Goal: Task Accomplishment & Management: Complete application form

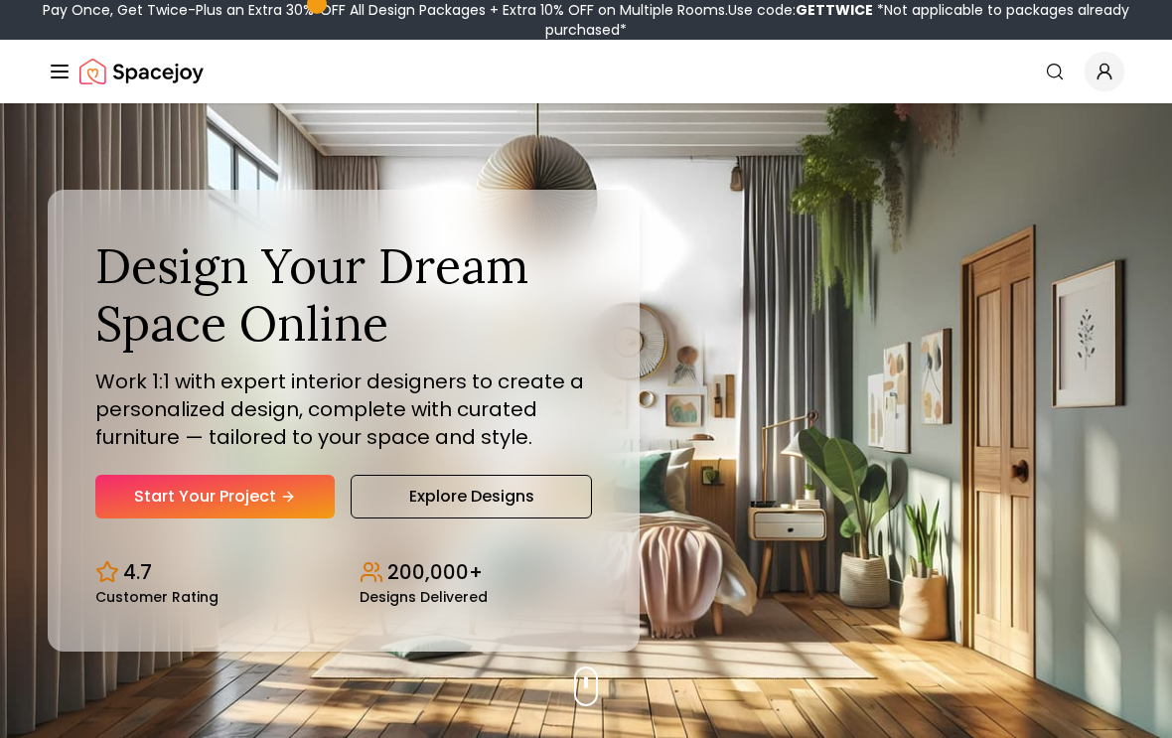
click at [124, 514] on link "Start Your Project" at bounding box center [214, 497] width 239 height 44
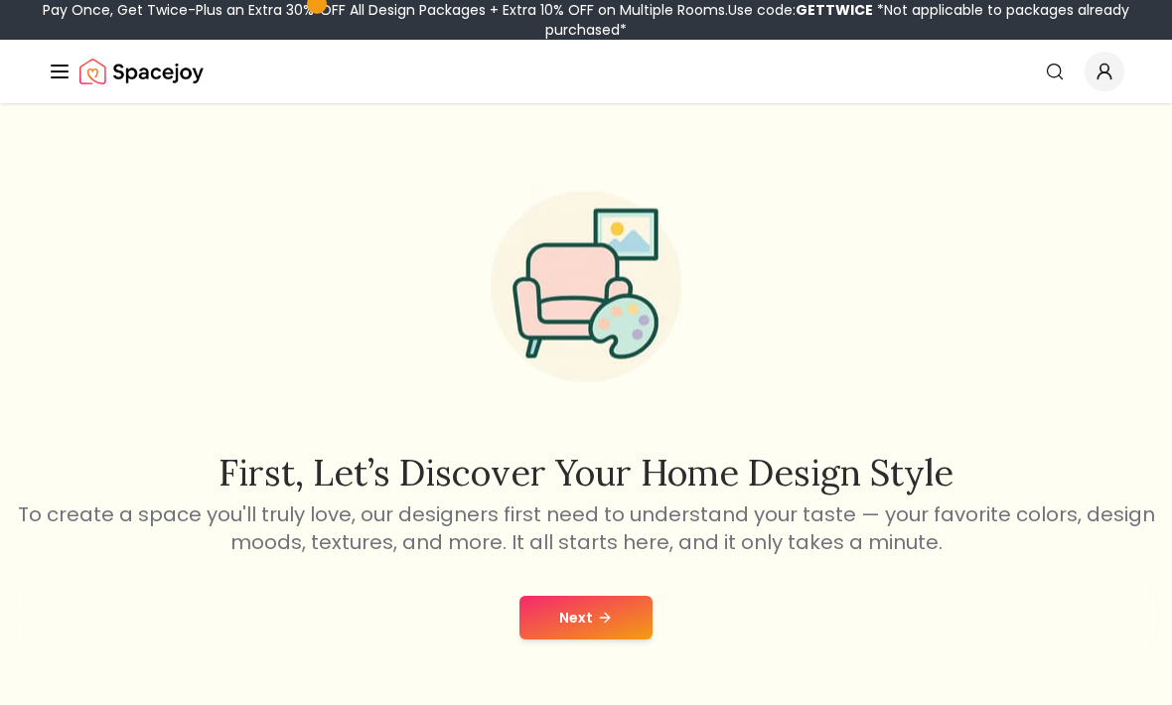
click at [553, 623] on button "Next" at bounding box center [586, 618] width 133 height 44
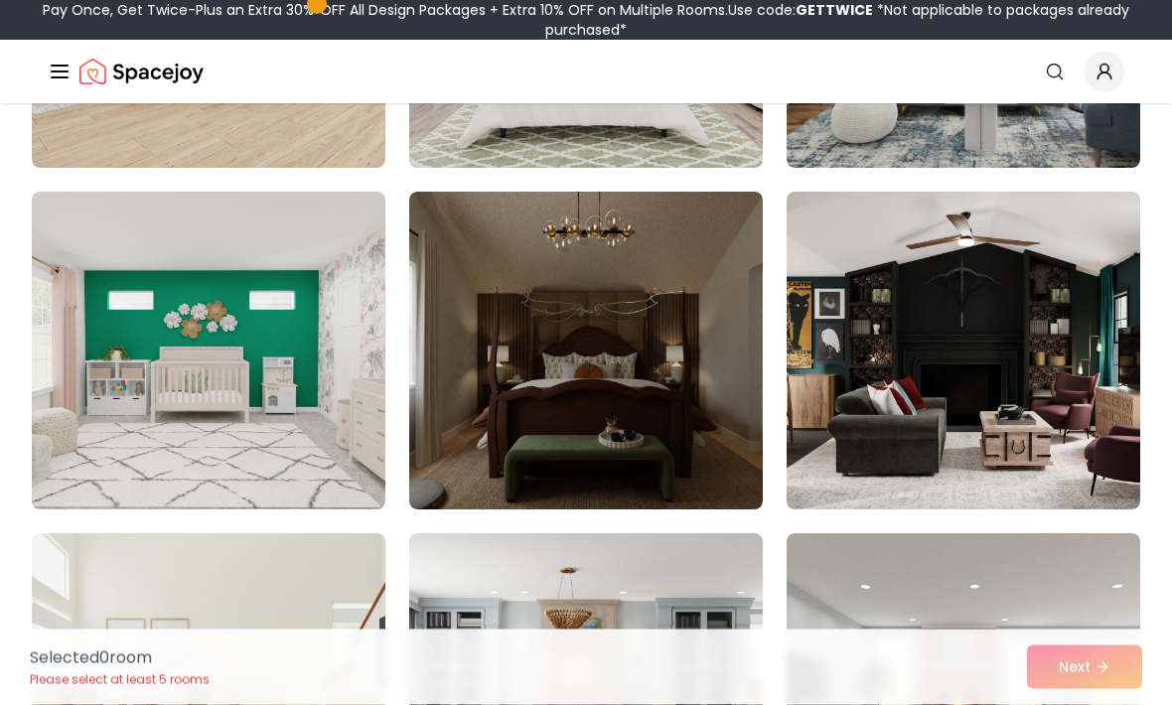
scroll to position [420, 0]
click at [172, 420] on img at bounding box center [209, 351] width 354 height 318
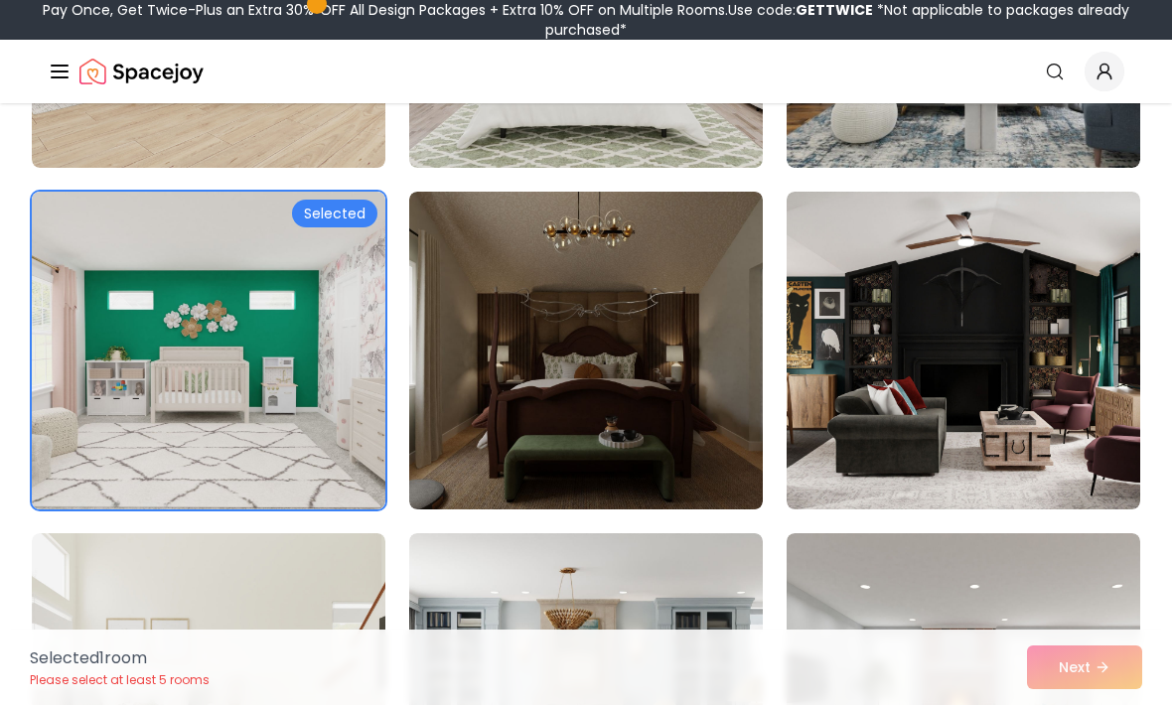
click at [146, 412] on img at bounding box center [209, 351] width 354 height 318
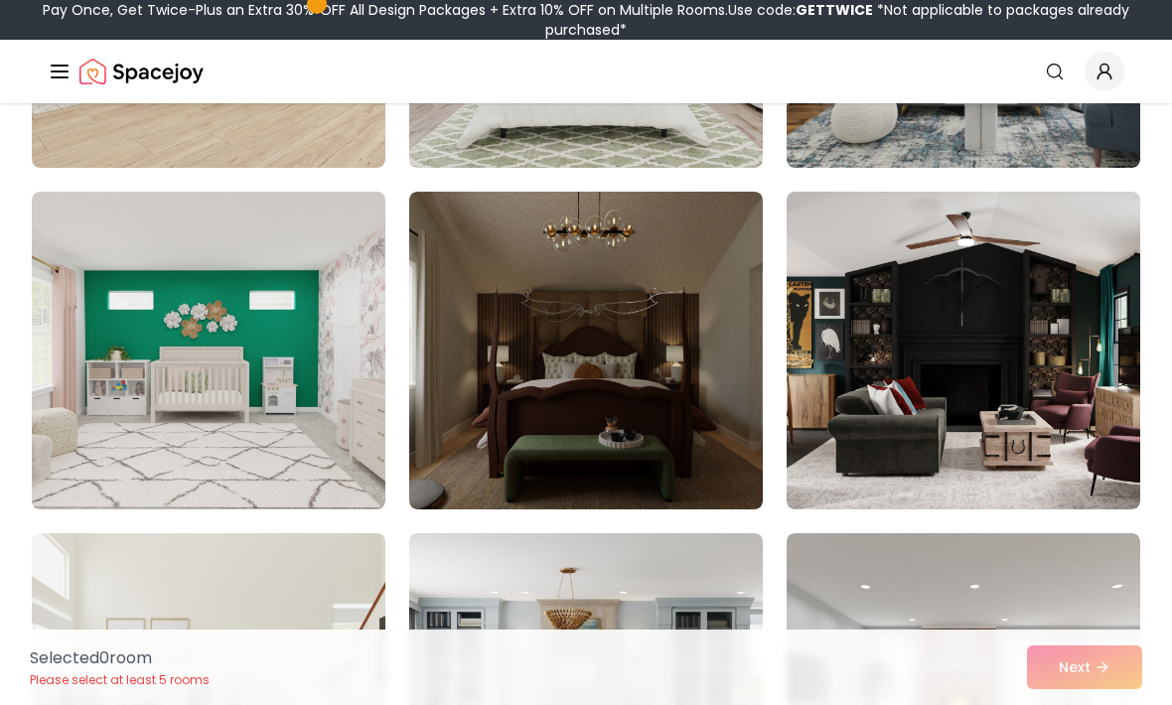
click at [283, 285] on img at bounding box center [209, 351] width 354 height 318
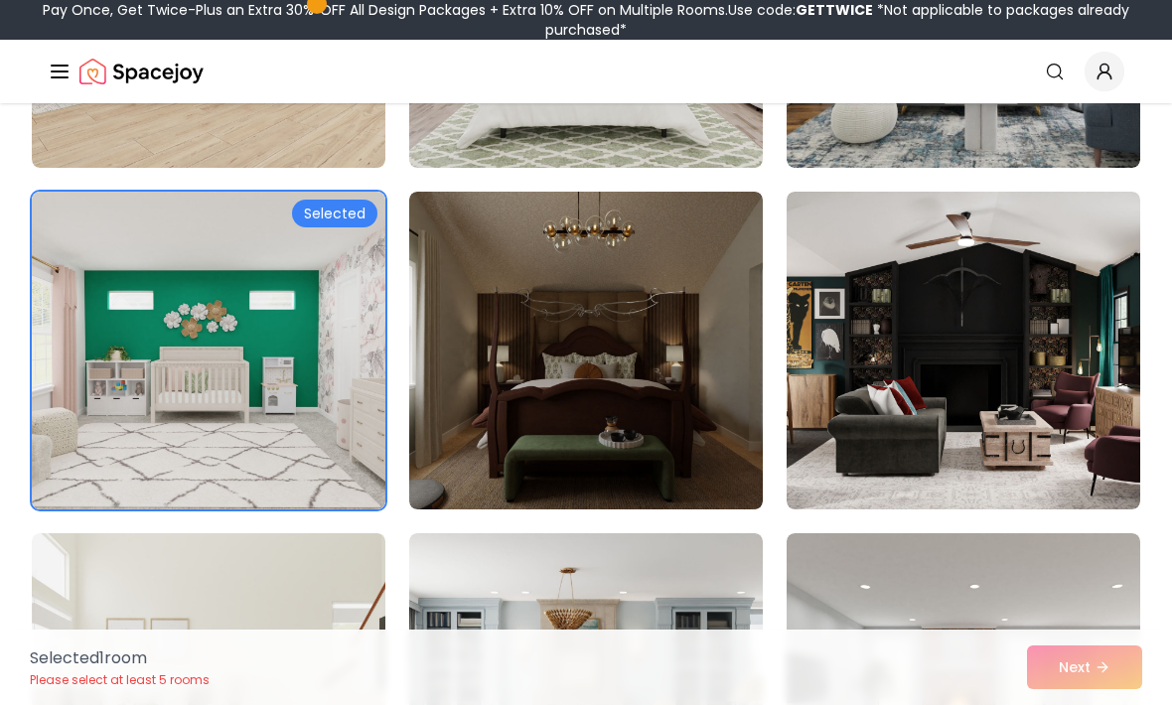
click at [1089, 666] on div "Selected 1 room Please select at least 5 rooms Next" at bounding box center [586, 668] width 1145 height 76
click at [330, 212] on div "Selected" at bounding box center [334, 214] width 85 height 28
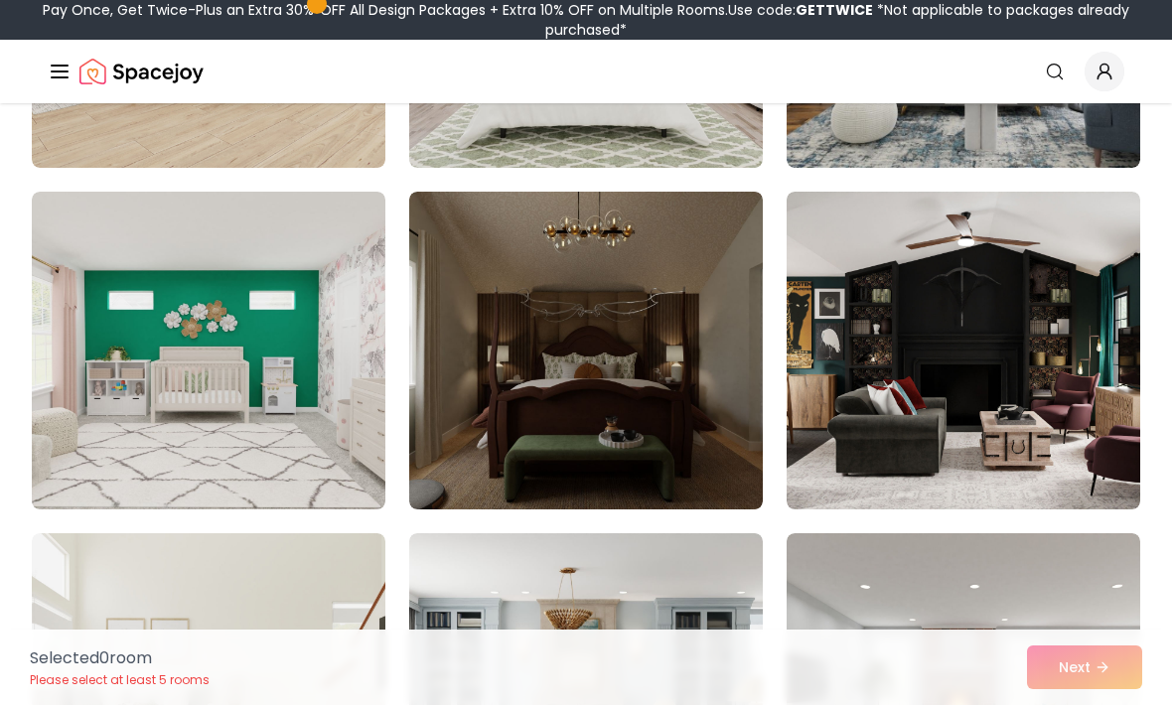
click at [115, 274] on img at bounding box center [209, 351] width 354 height 318
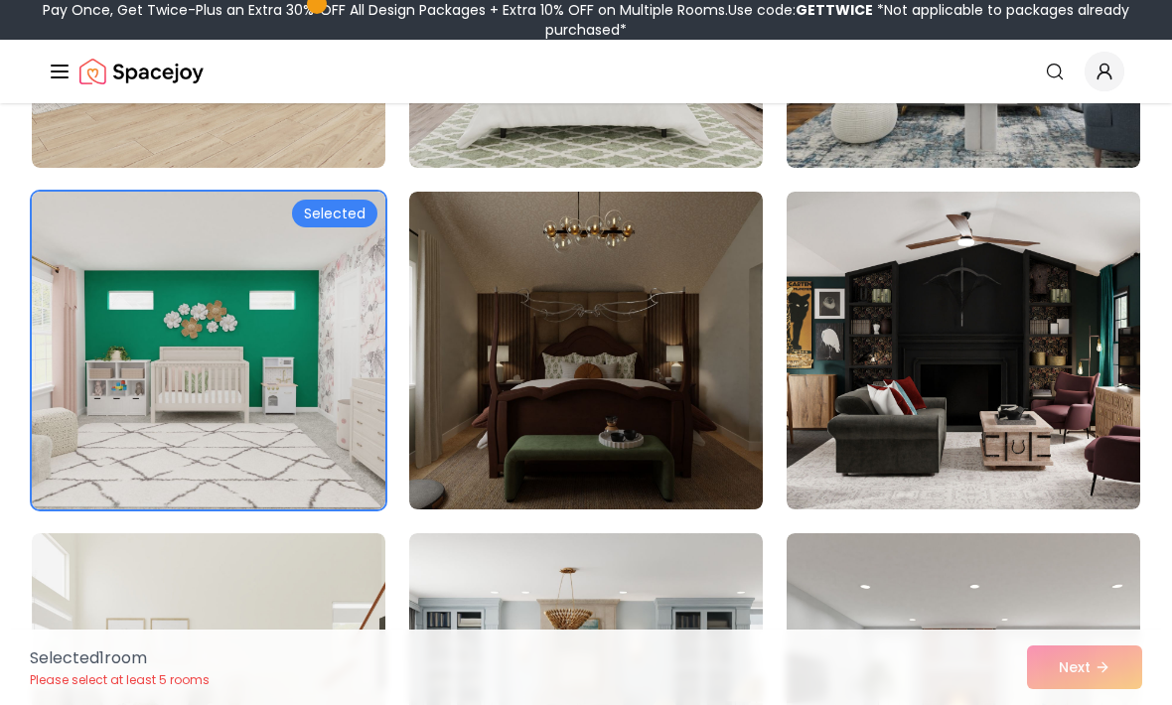
click at [698, 397] on img at bounding box center [586, 351] width 354 height 318
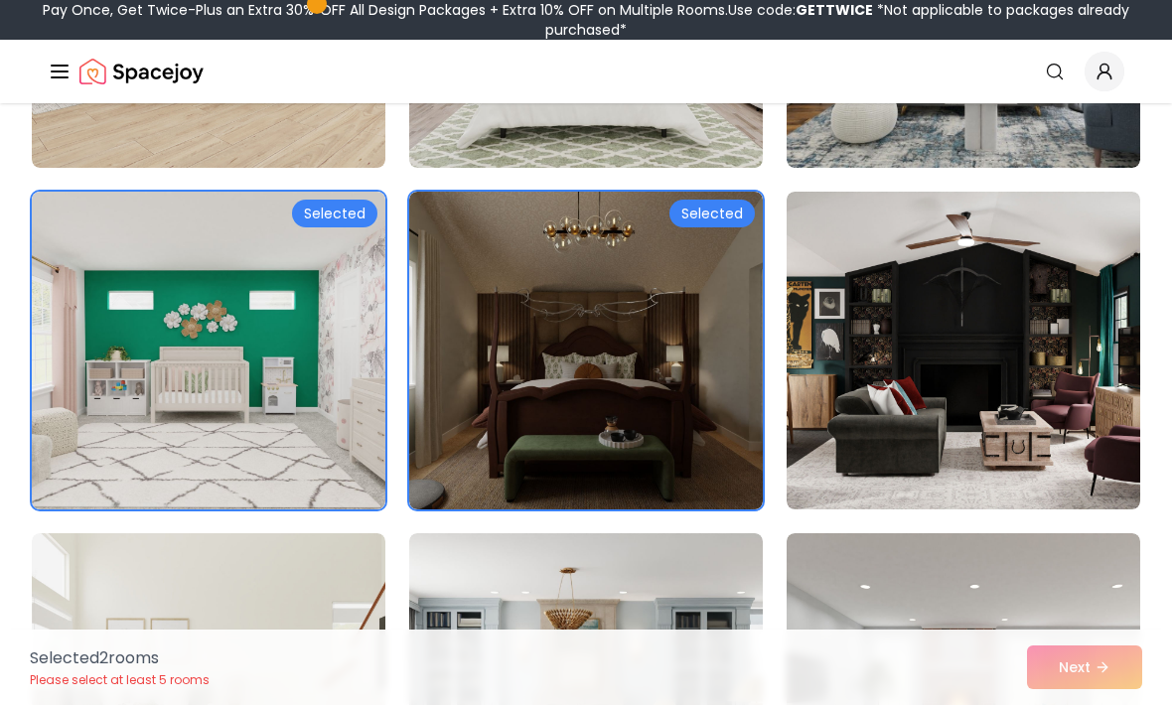
click at [829, 454] on img at bounding box center [964, 351] width 354 height 318
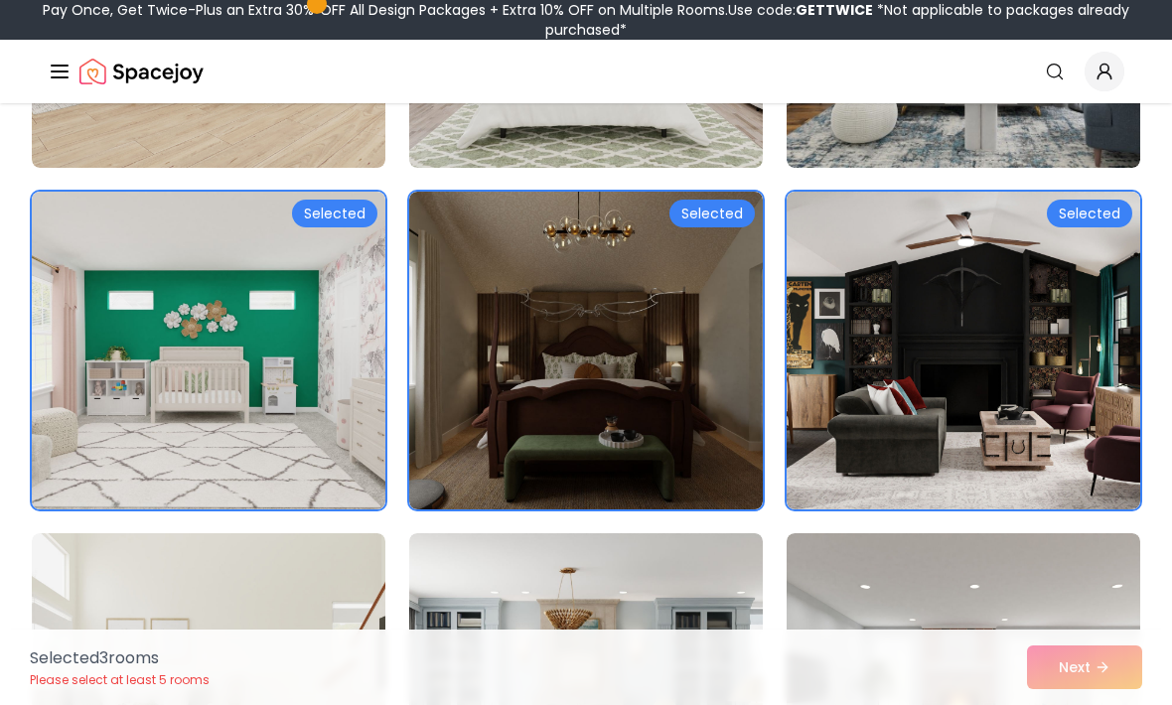
click at [617, 549] on img at bounding box center [586, 693] width 354 height 318
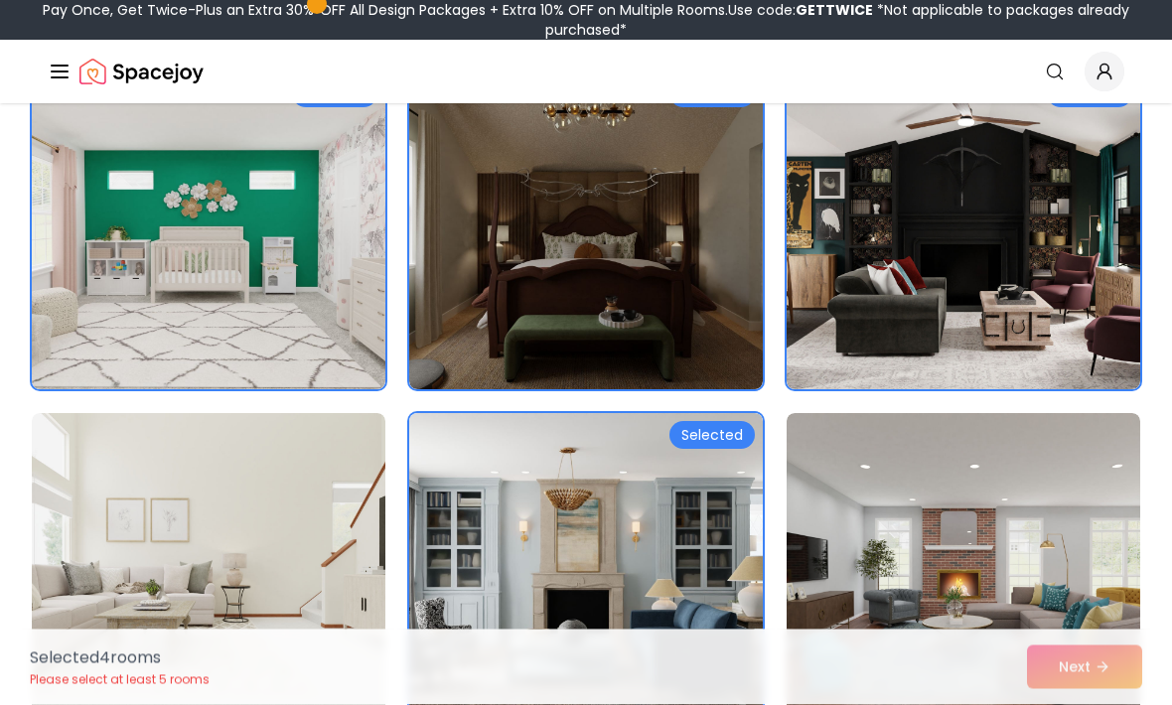
scroll to position [540, 0]
click at [889, 592] on img at bounding box center [964, 572] width 354 height 318
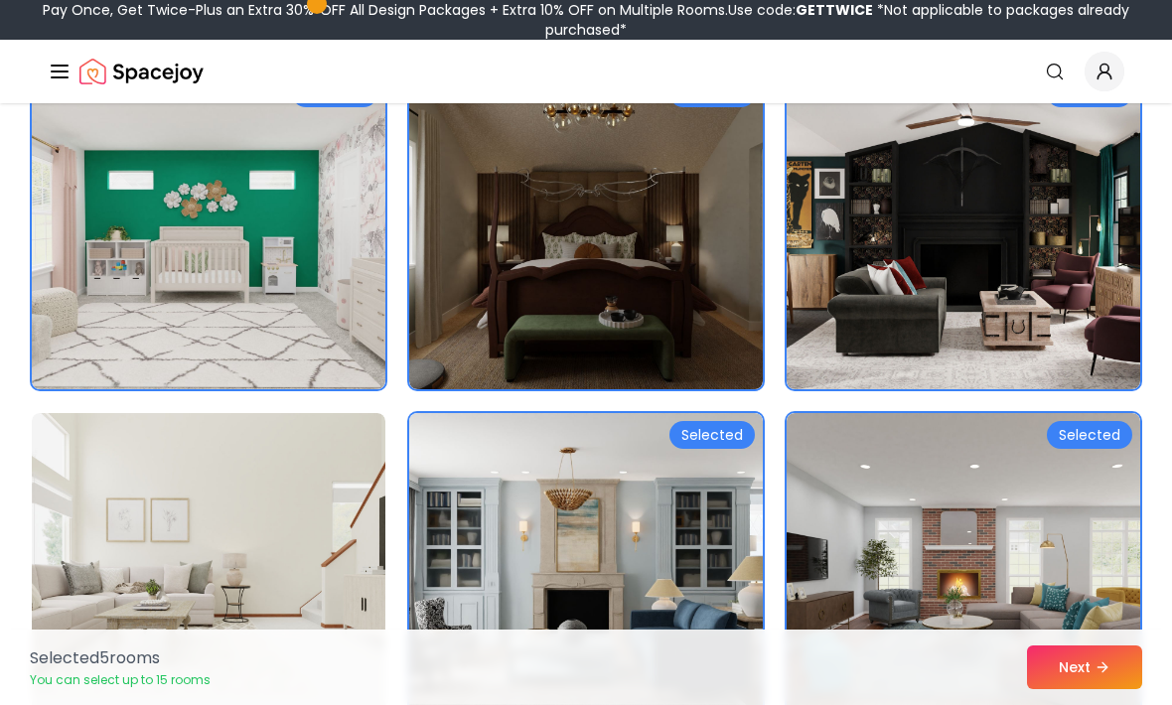
click at [1056, 690] on button "Next" at bounding box center [1084, 668] width 115 height 44
